Goal: Task Accomplishment & Management: Use online tool/utility

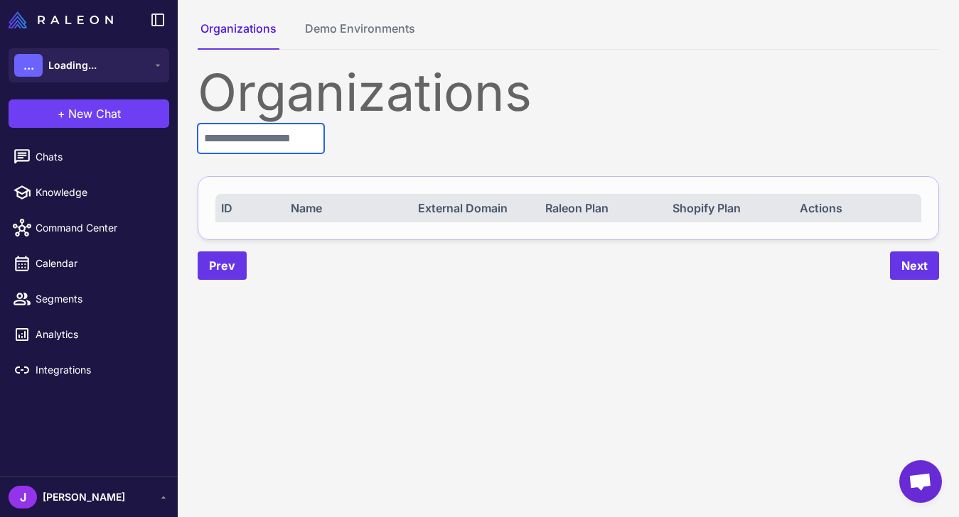
click at [247, 152] on input "text" at bounding box center [261, 139] width 127 height 30
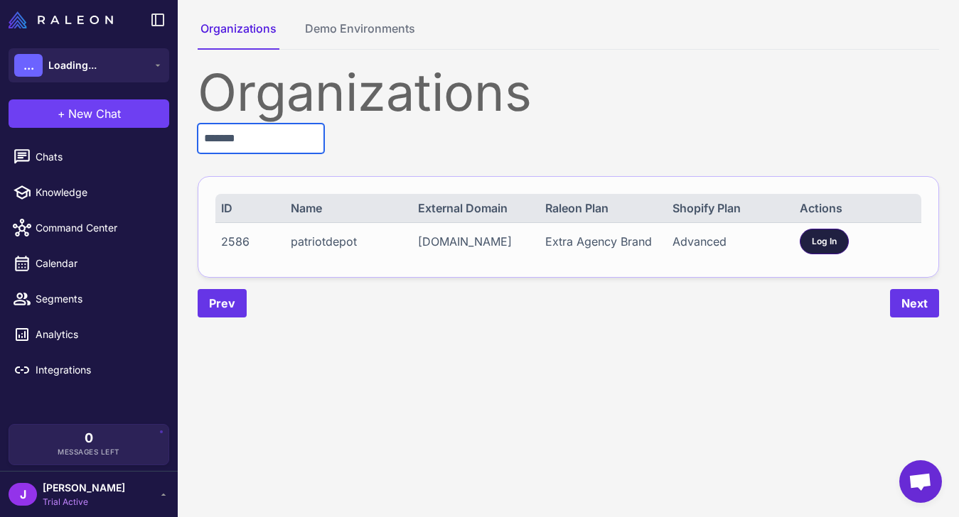
type input "*******"
click at [805, 247] on div "Log In" at bounding box center [824, 242] width 49 height 26
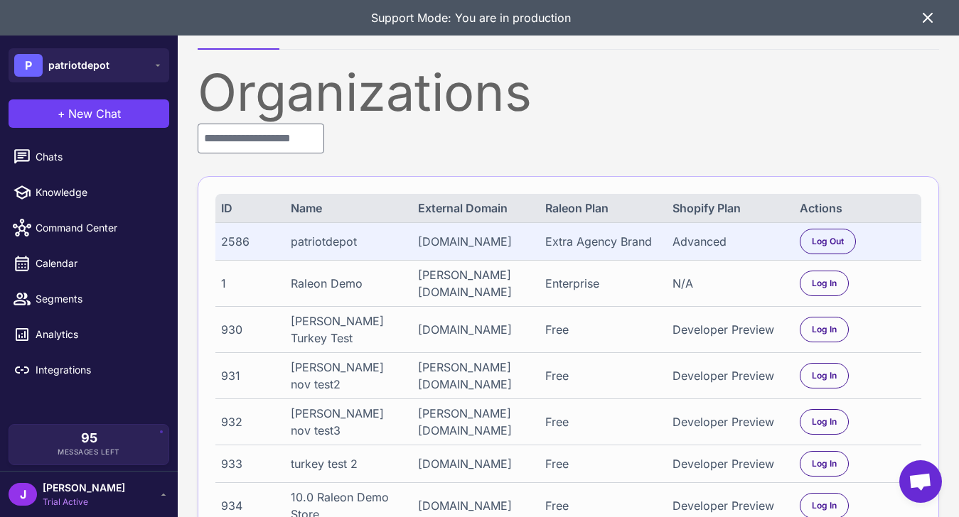
click at [928, 18] on icon at bounding box center [927, 18] width 9 height 9
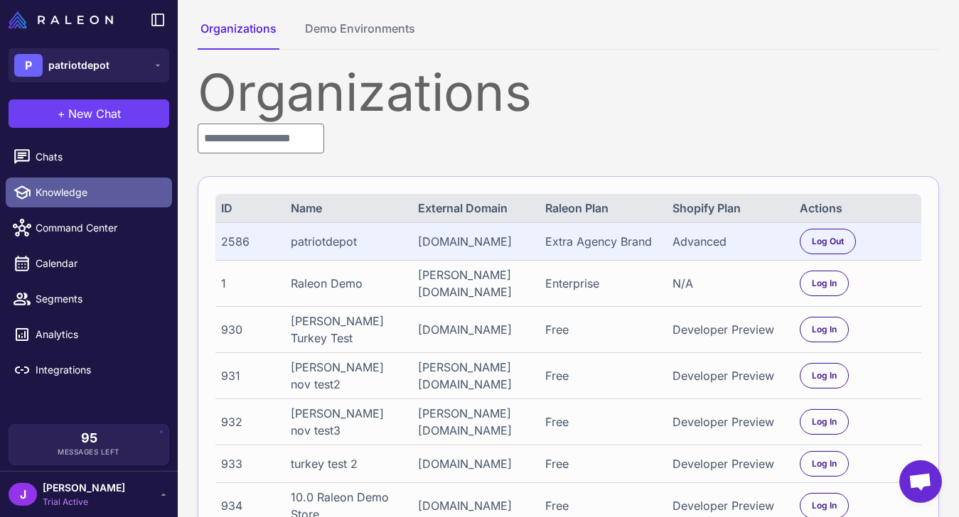
click at [59, 195] on span "Knowledge" at bounding box center [98, 193] width 125 height 16
select select
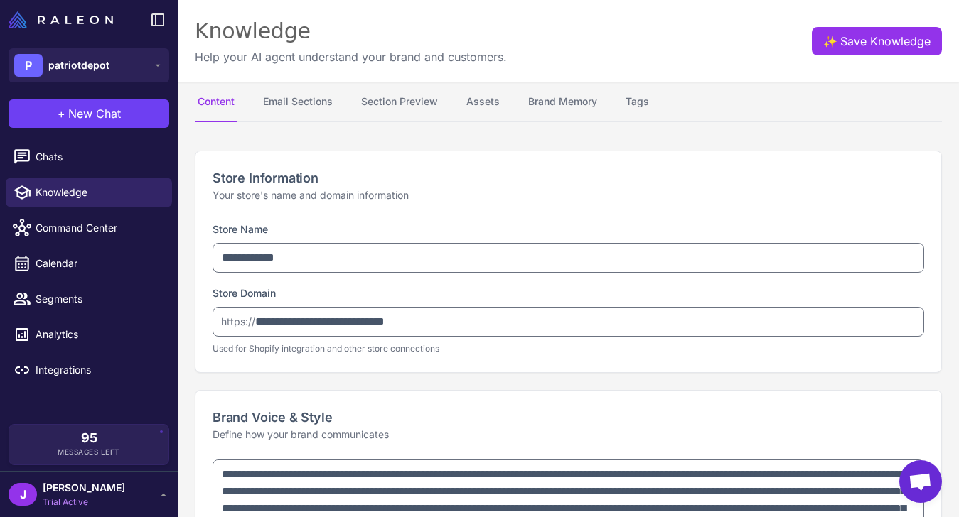
type textarea "**********"
click at [311, 107] on button "Email Sections" at bounding box center [297, 102] width 75 height 40
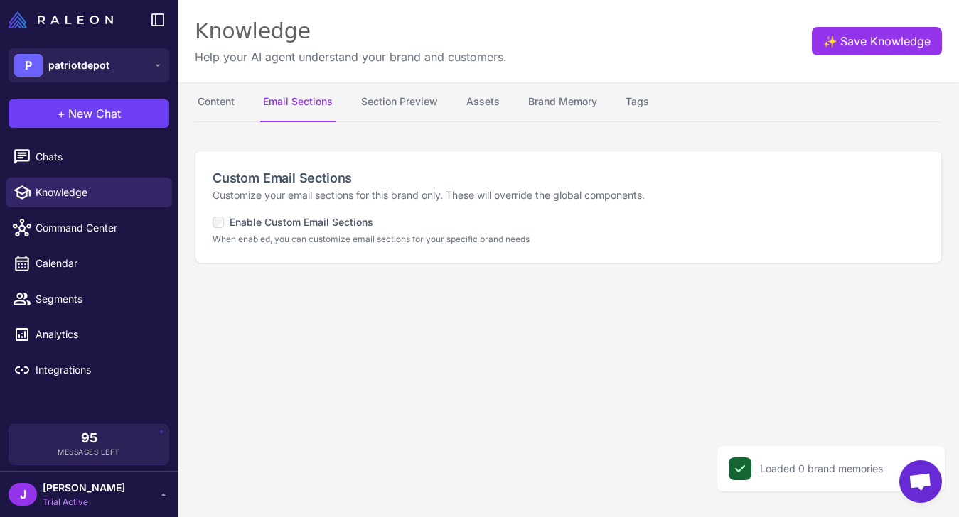
click at [320, 222] on label "Enable Custom Email Sections" at bounding box center [293, 223] width 161 height 16
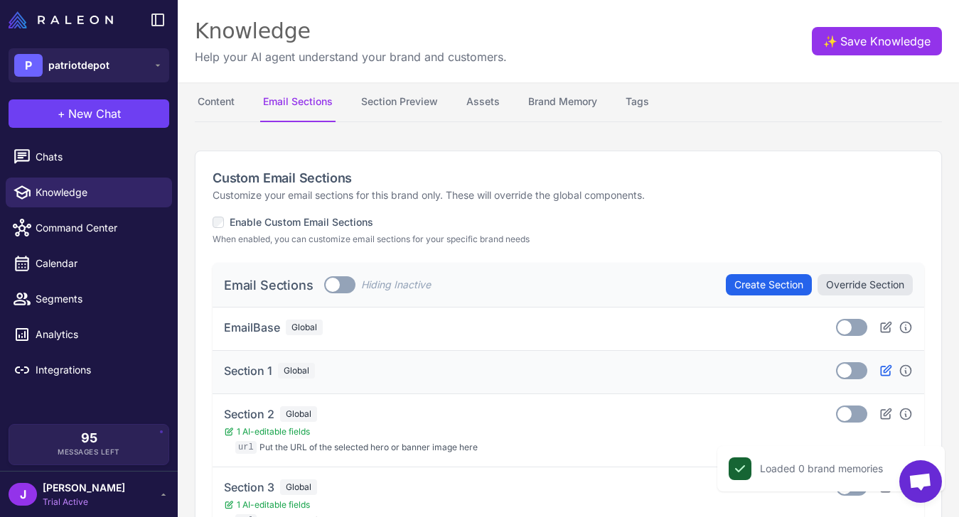
click at [879, 367] on icon at bounding box center [886, 371] width 14 height 14
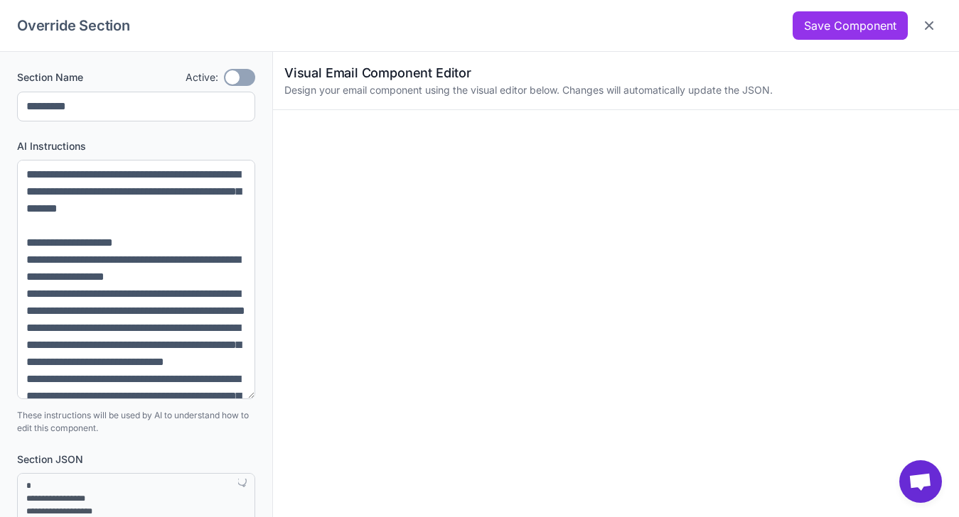
drag, startPoint x: 251, startPoint y: 219, endPoint x: 240, endPoint y: 407, distance: 188.7
click at [240, 399] on textarea at bounding box center [136, 280] width 238 height 240
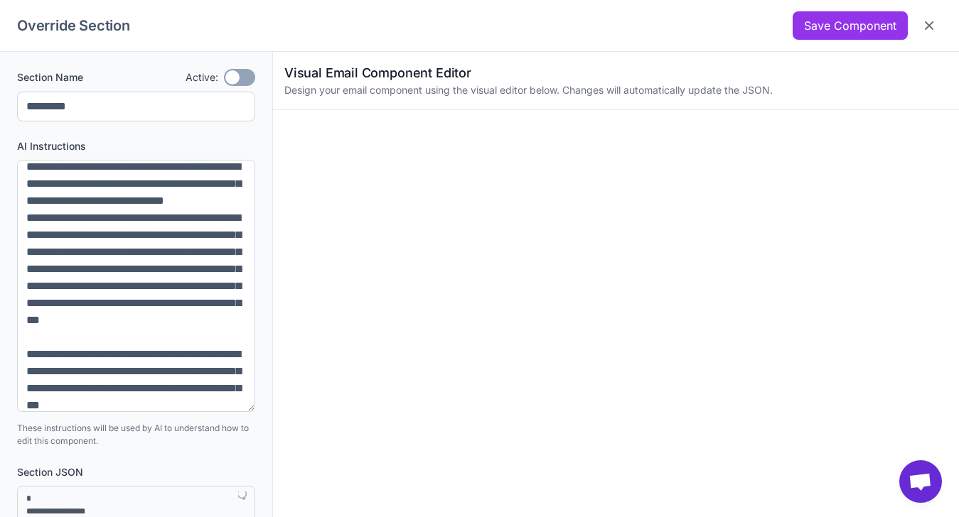
scroll to position [165, 0]
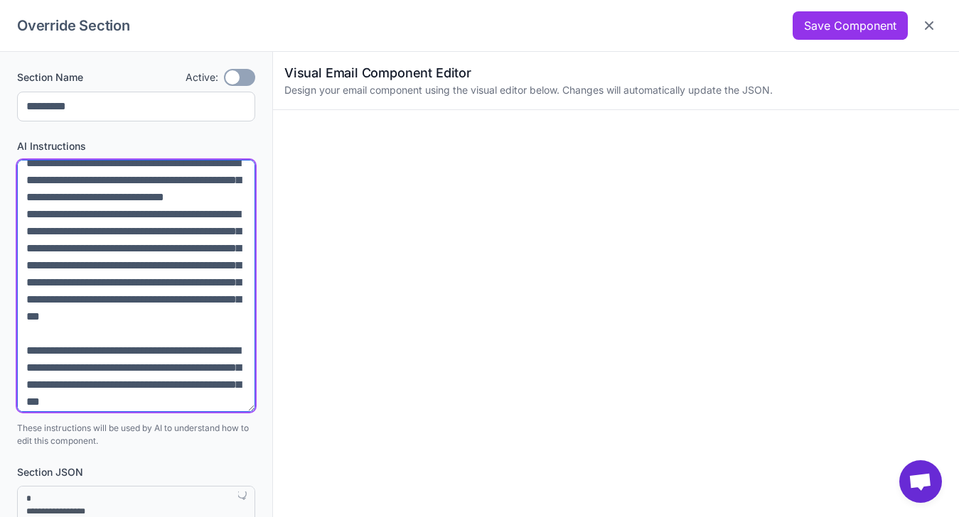
click at [182, 230] on textarea at bounding box center [136, 286] width 238 height 252
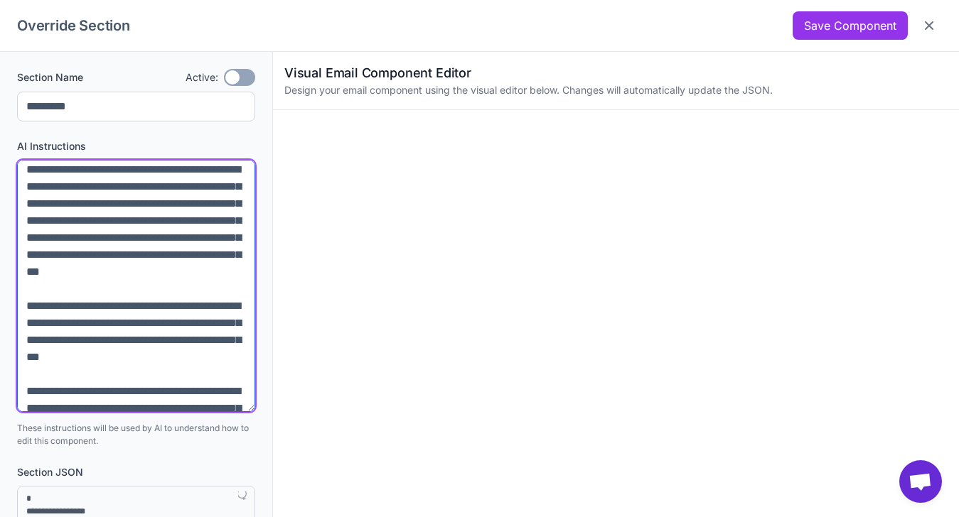
scroll to position [211, 0]
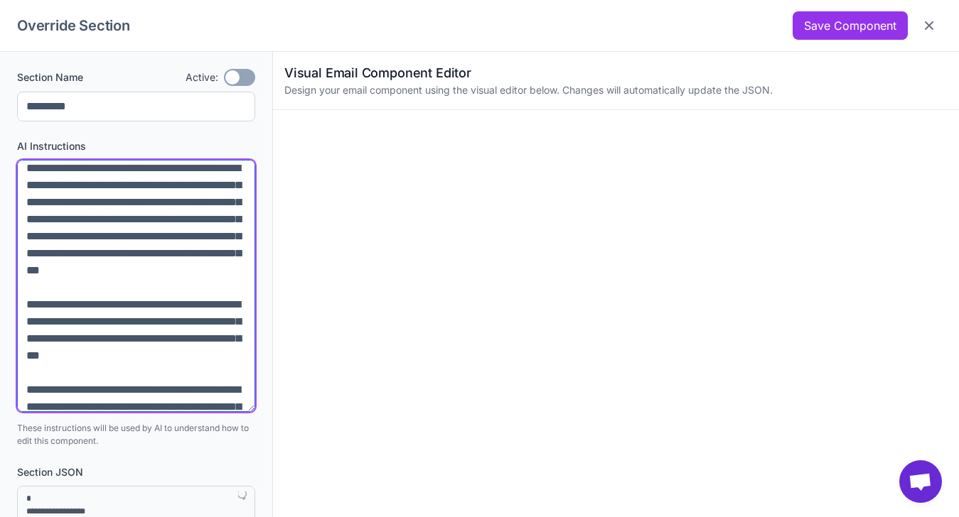
click at [230, 320] on textarea at bounding box center [136, 286] width 238 height 252
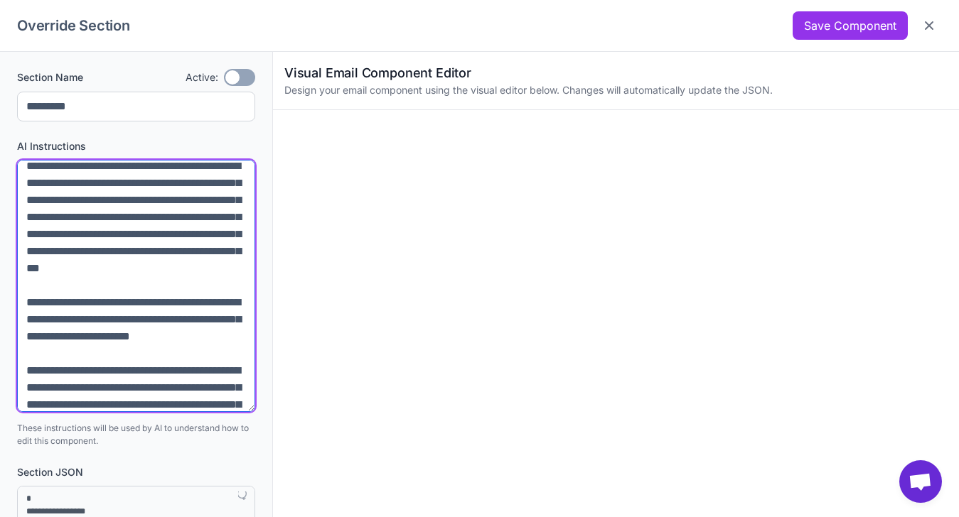
scroll to position [220, 0]
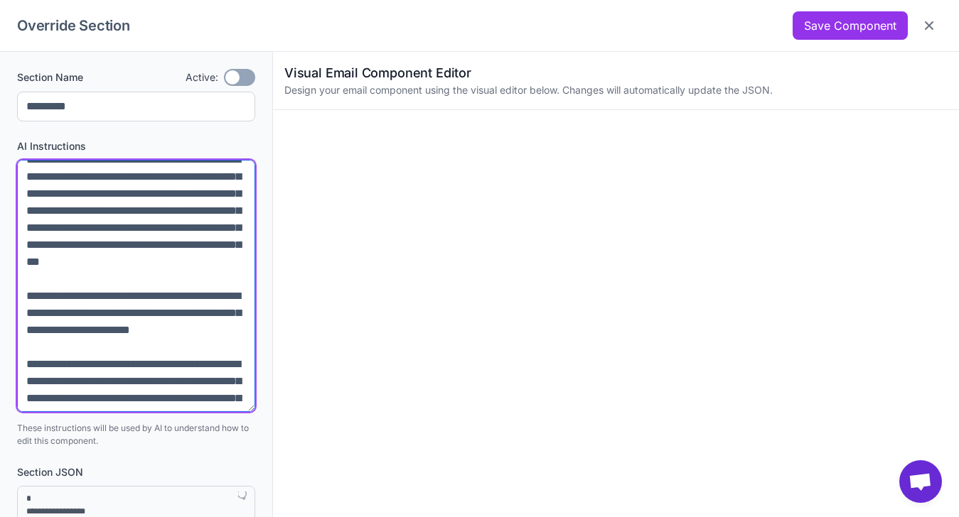
drag, startPoint x: 215, startPoint y: 408, endPoint x: 0, endPoint y: 353, distance: 222.2
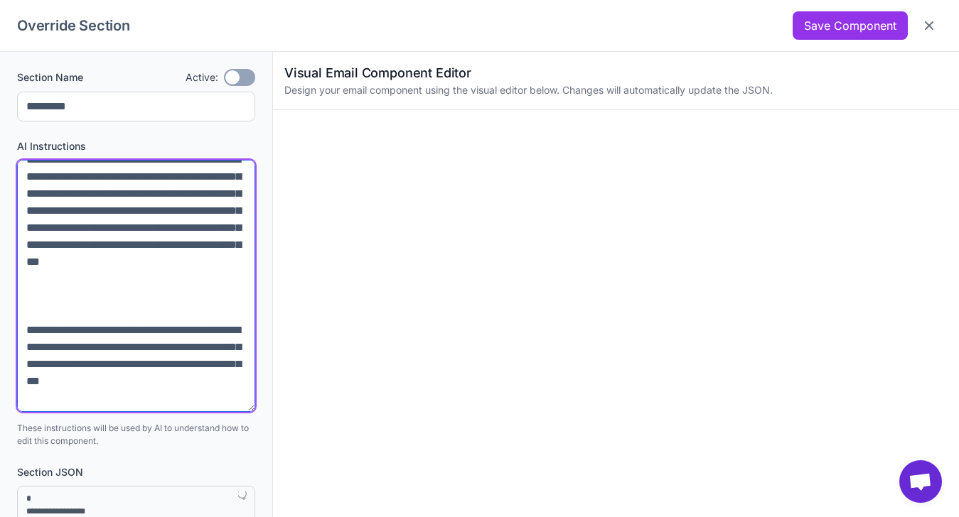
click at [181, 175] on textarea at bounding box center [136, 286] width 238 height 252
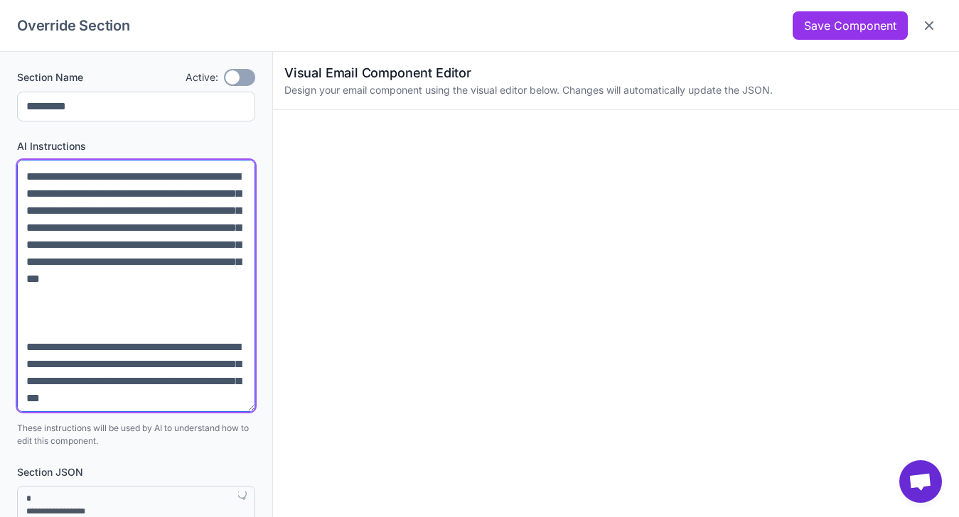
scroll to position [237, 0]
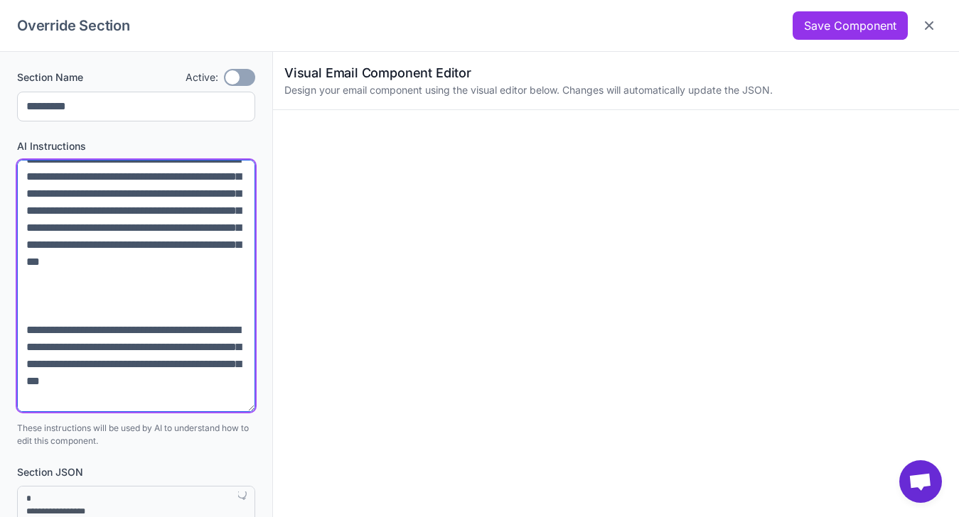
paste textarea "**********"
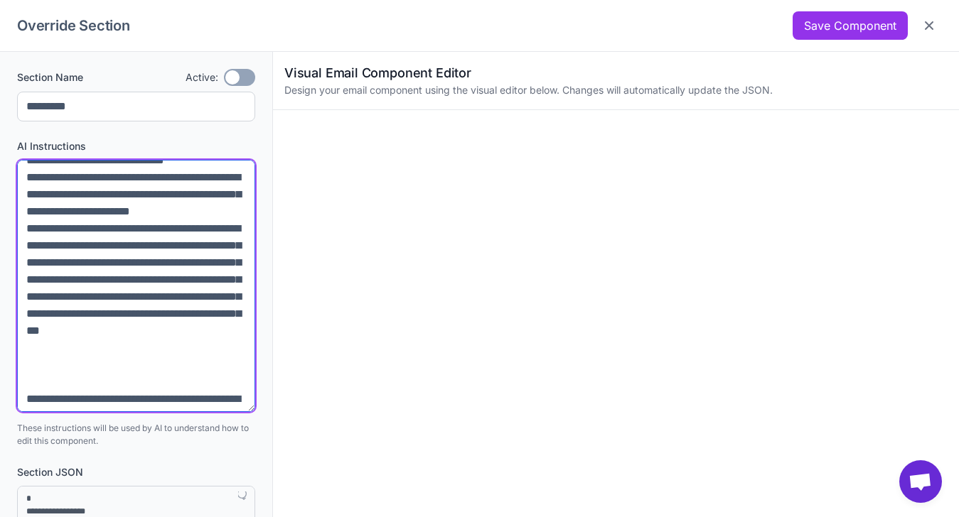
scroll to position [199, 0]
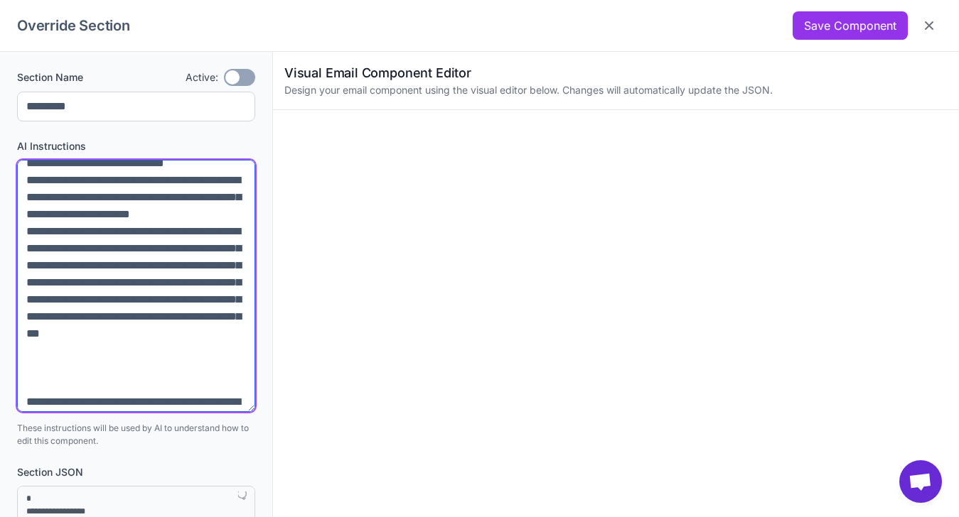
click at [38, 279] on textarea at bounding box center [136, 286] width 238 height 252
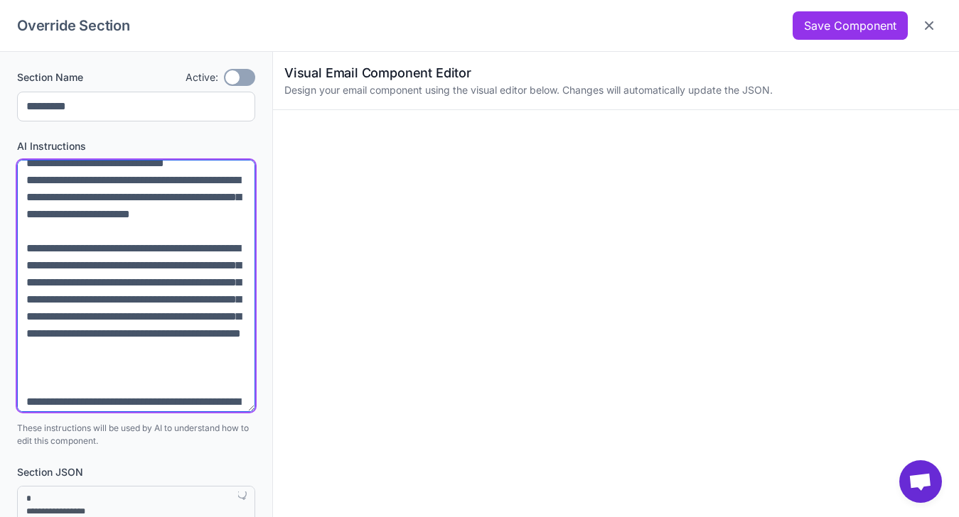
click at [30, 299] on textarea at bounding box center [136, 286] width 238 height 252
click at [73, 304] on textarea at bounding box center [136, 286] width 238 height 252
click at [27, 300] on textarea at bounding box center [136, 286] width 238 height 252
click at [80, 300] on textarea at bounding box center [136, 286] width 238 height 252
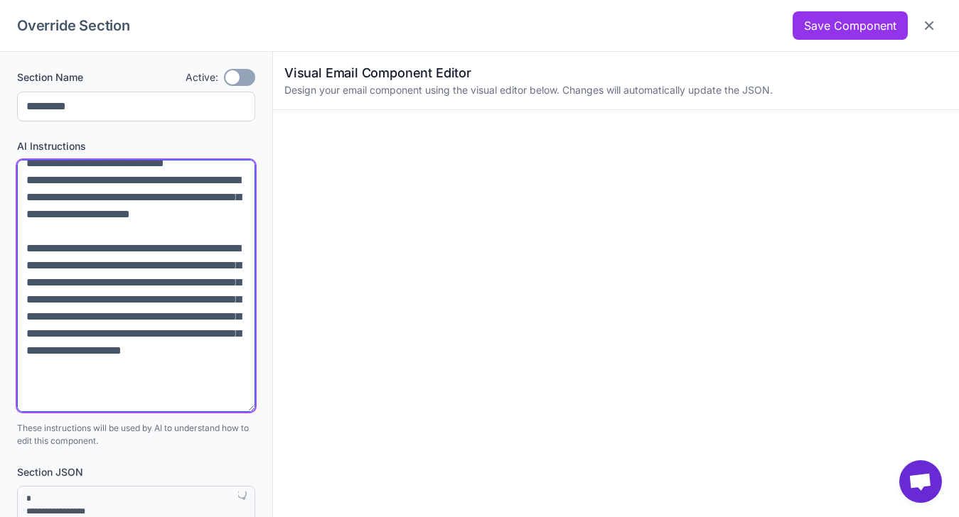
click at [197, 299] on textarea at bounding box center [136, 286] width 238 height 252
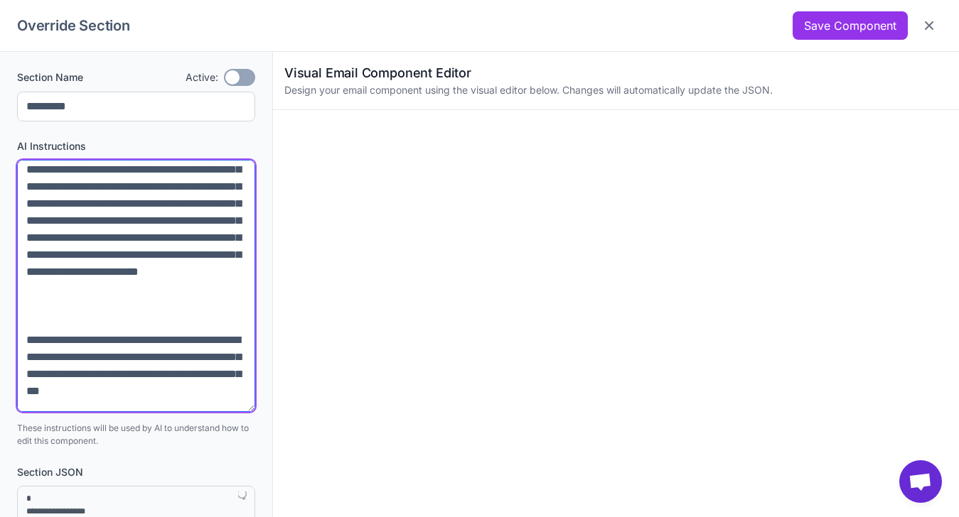
scroll to position [296, 0]
click at [225, 367] on textarea at bounding box center [136, 286] width 238 height 252
click at [230, 345] on textarea at bounding box center [136, 286] width 238 height 252
click at [230, 349] on textarea at bounding box center [136, 286] width 238 height 252
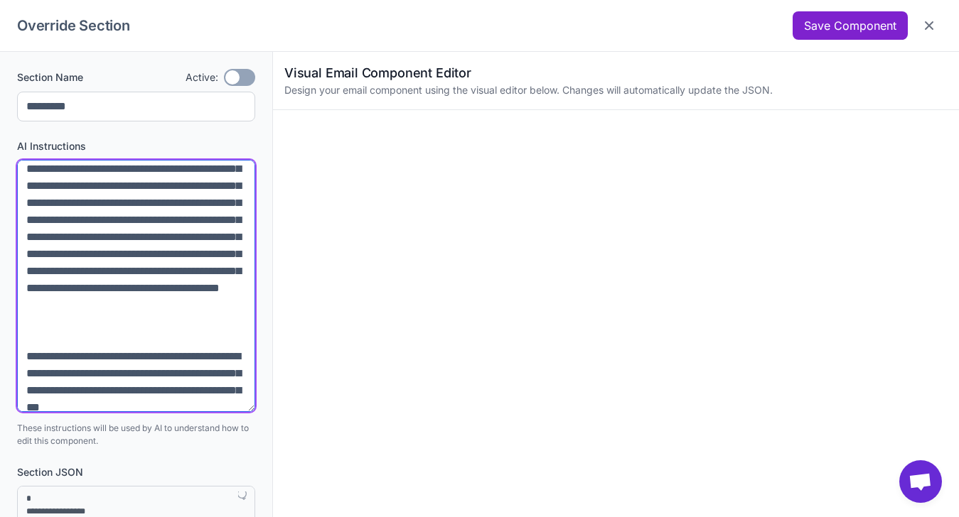
type textarea "**********"
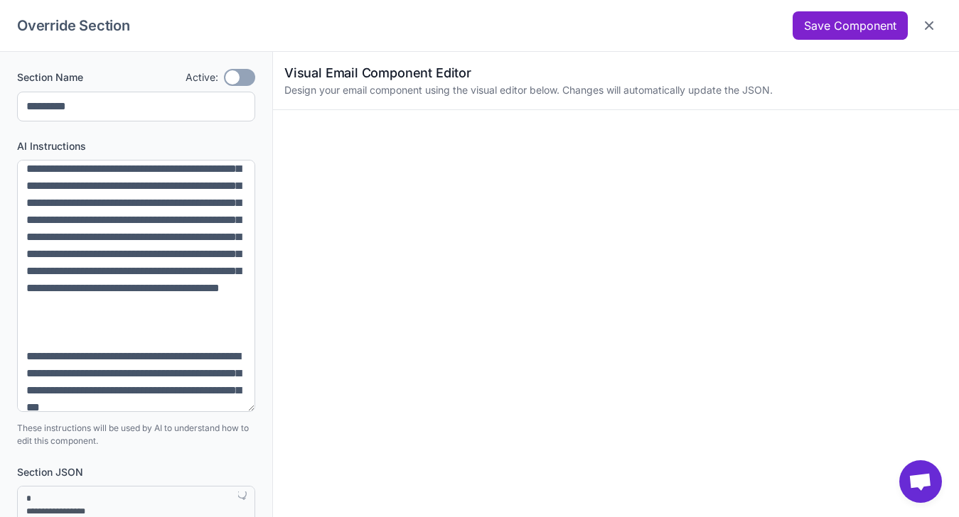
click at [858, 34] on button "Save Component" at bounding box center [850, 25] width 115 height 28
type textarea "**********"
